Goal: Task Accomplishment & Management: Manage account settings

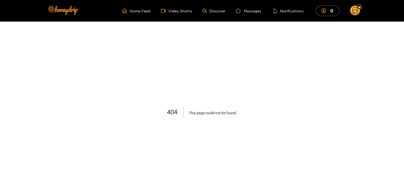
click at [353, 9] on circle at bounding box center [355, 11] width 10 height 10
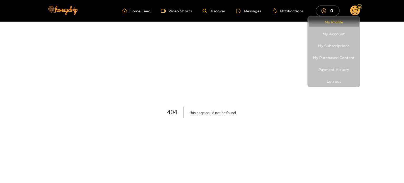
click at [333, 22] on link "My Profile" at bounding box center [334, 21] width 50 height 9
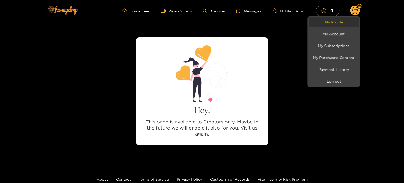
click at [336, 24] on link "My Profile" at bounding box center [334, 21] width 50 height 9
click at [335, 76] on li "Log out" at bounding box center [333, 81] width 53 height 12
click at [334, 82] on button "Log out" at bounding box center [334, 81] width 50 height 9
